Goal: Task Accomplishment & Management: Manage account settings

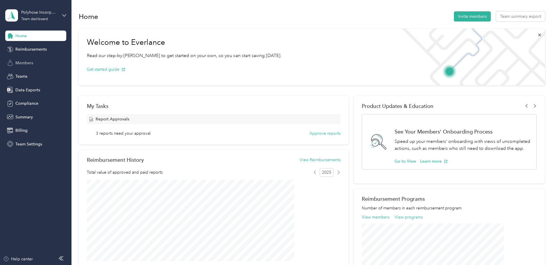
click at [30, 61] on span "Members" at bounding box center [24, 63] width 18 height 6
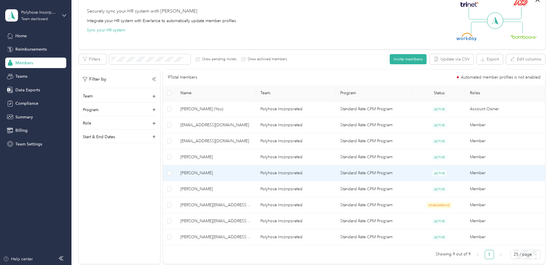
scroll to position [58, 0]
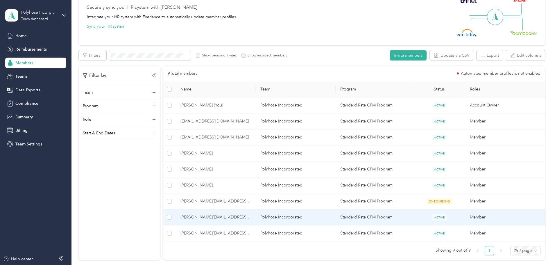
click at [242, 220] on span "[PERSON_NAME][EMAIL_ADDRESS][DOMAIN_NAME]" at bounding box center [215, 217] width 71 height 6
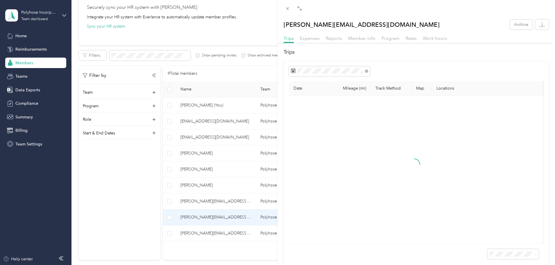
click at [335, 43] on div at bounding box center [415, 44] width 277 height 3
click at [338, 37] on span "Reports" at bounding box center [334, 38] width 16 height 6
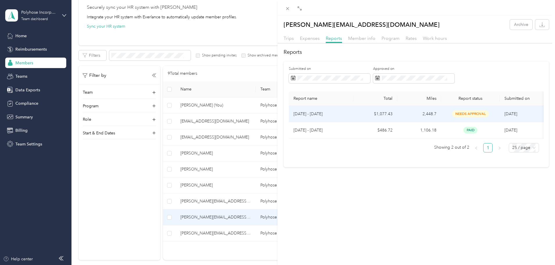
click at [415, 114] on td "2,448.7" at bounding box center [419, 114] width 44 height 16
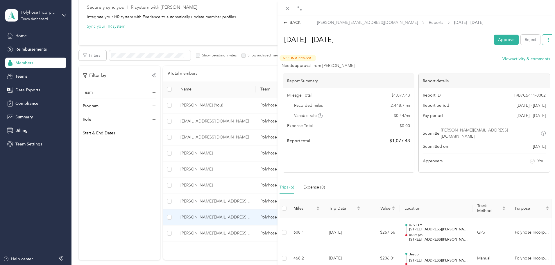
click at [546, 39] on icon "button" at bounding box center [548, 40] width 4 height 4
click at [523, 63] on span "Download" at bounding box center [527, 61] width 19 height 6
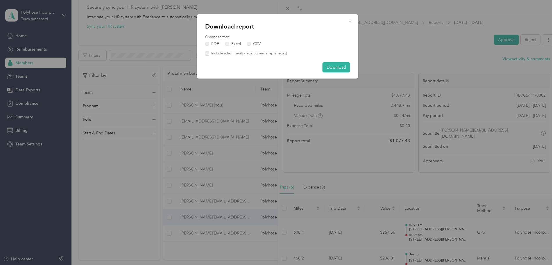
click at [333, 61] on div "Download report Choose format PDF Excel CSV Include attachments (receipts and m…" at bounding box center [277, 46] width 161 height 64
click at [332, 67] on button "Download" at bounding box center [336, 67] width 28 height 10
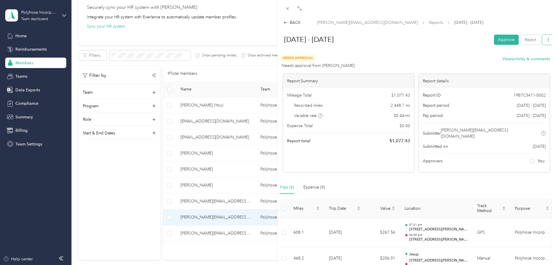
click at [543, 37] on button "button" at bounding box center [548, 40] width 12 height 10
click at [533, 61] on span "Download" at bounding box center [527, 61] width 19 height 6
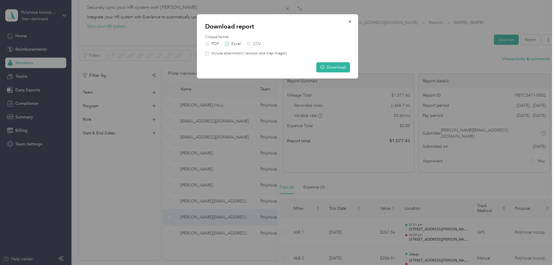
click at [234, 43] on label "Excel" at bounding box center [233, 44] width 16 height 4
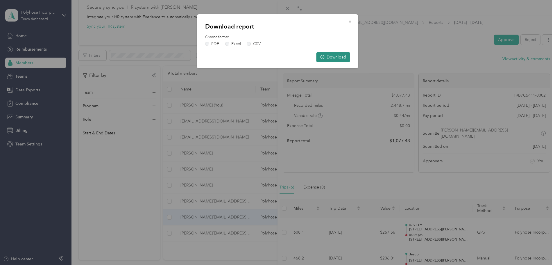
click at [346, 59] on button "Download" at bounding box center [333, 57] width 34 height 10
